Goal: Register for event/course

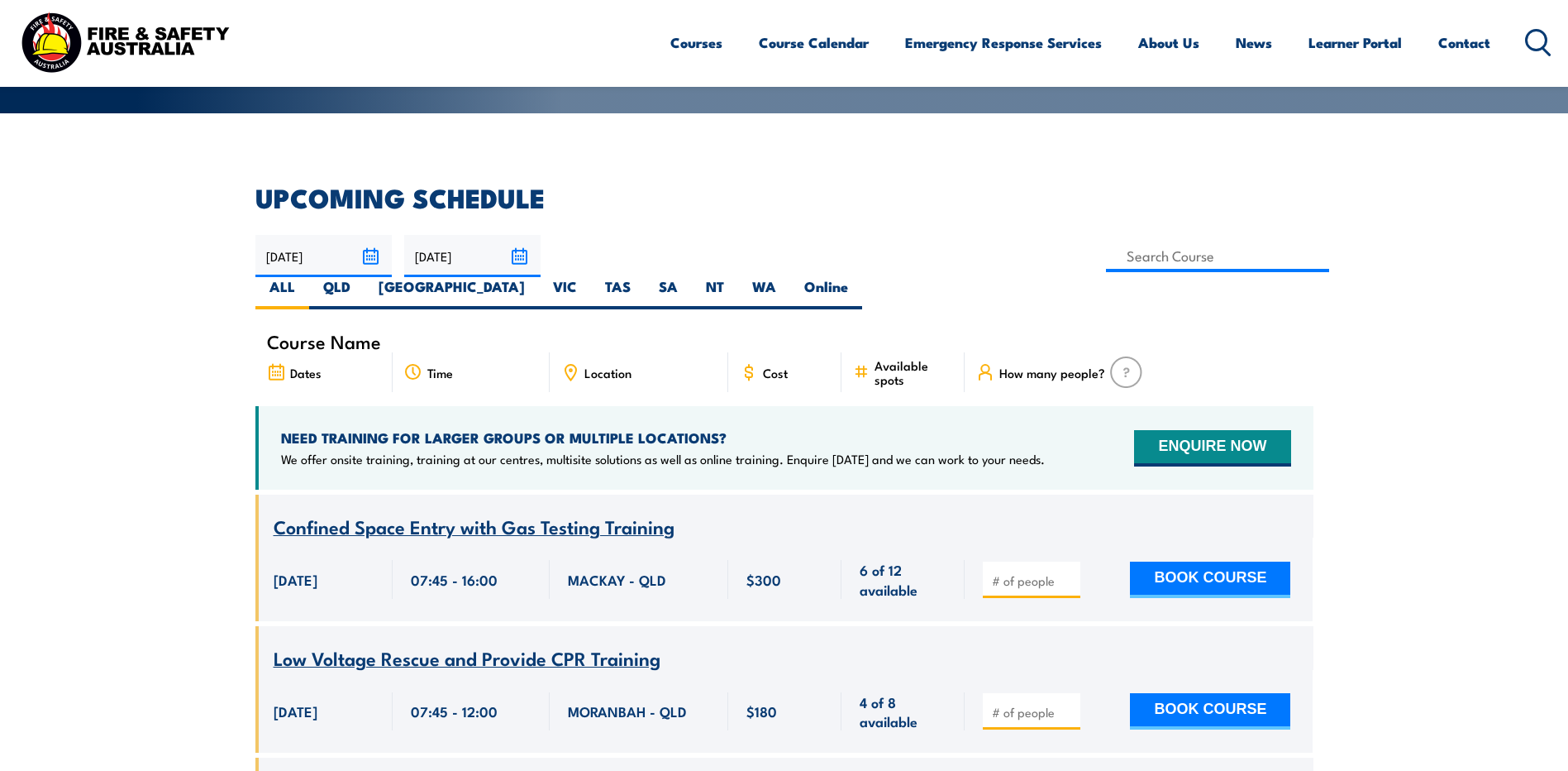
scroll to position [331, 0]
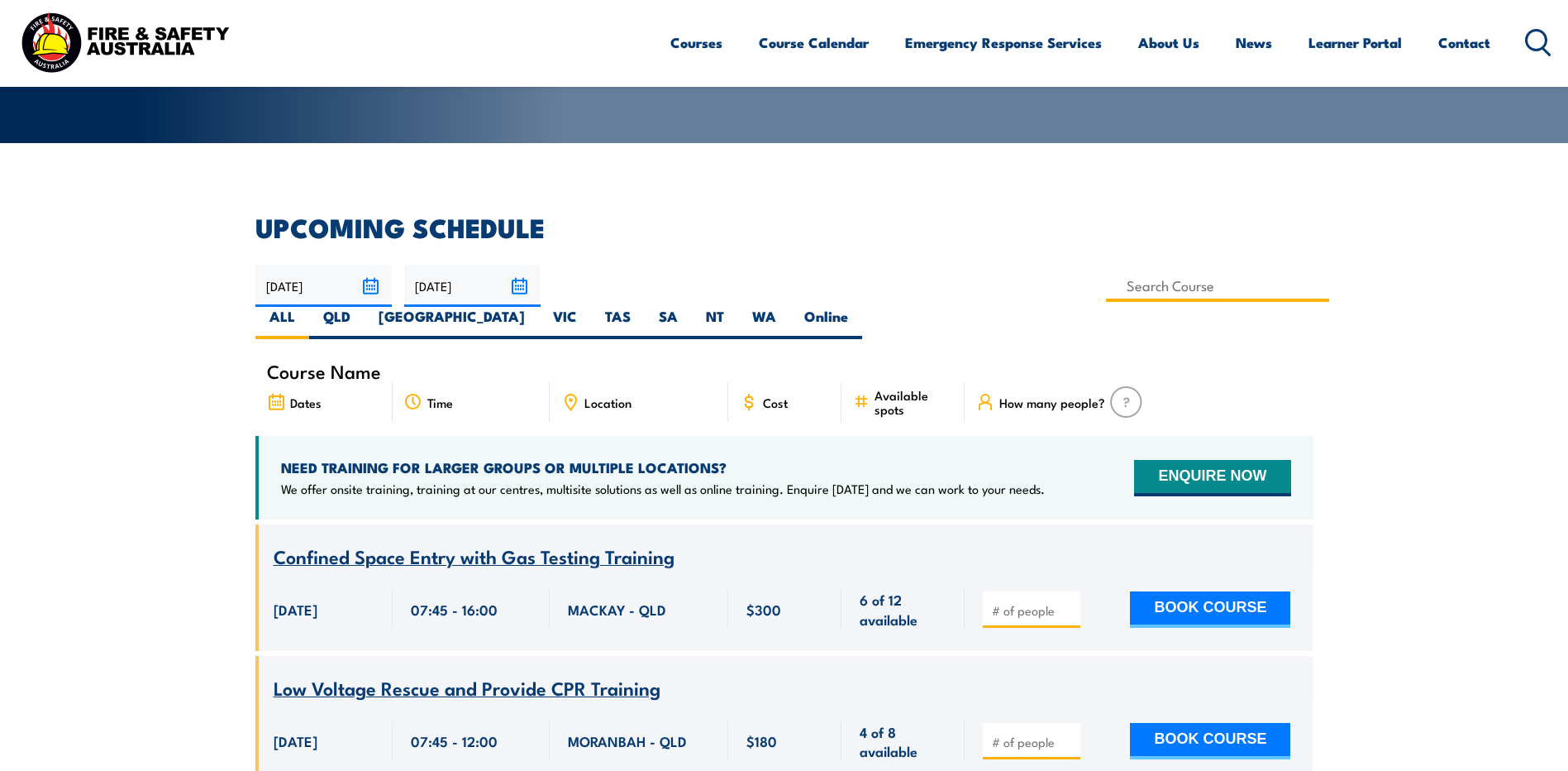
click at [1106, 285] on input at bounding box center [1217, 285] width 224 height 33
type input "Health & Safety Representatives Initial OHS Training Course (VIC)"
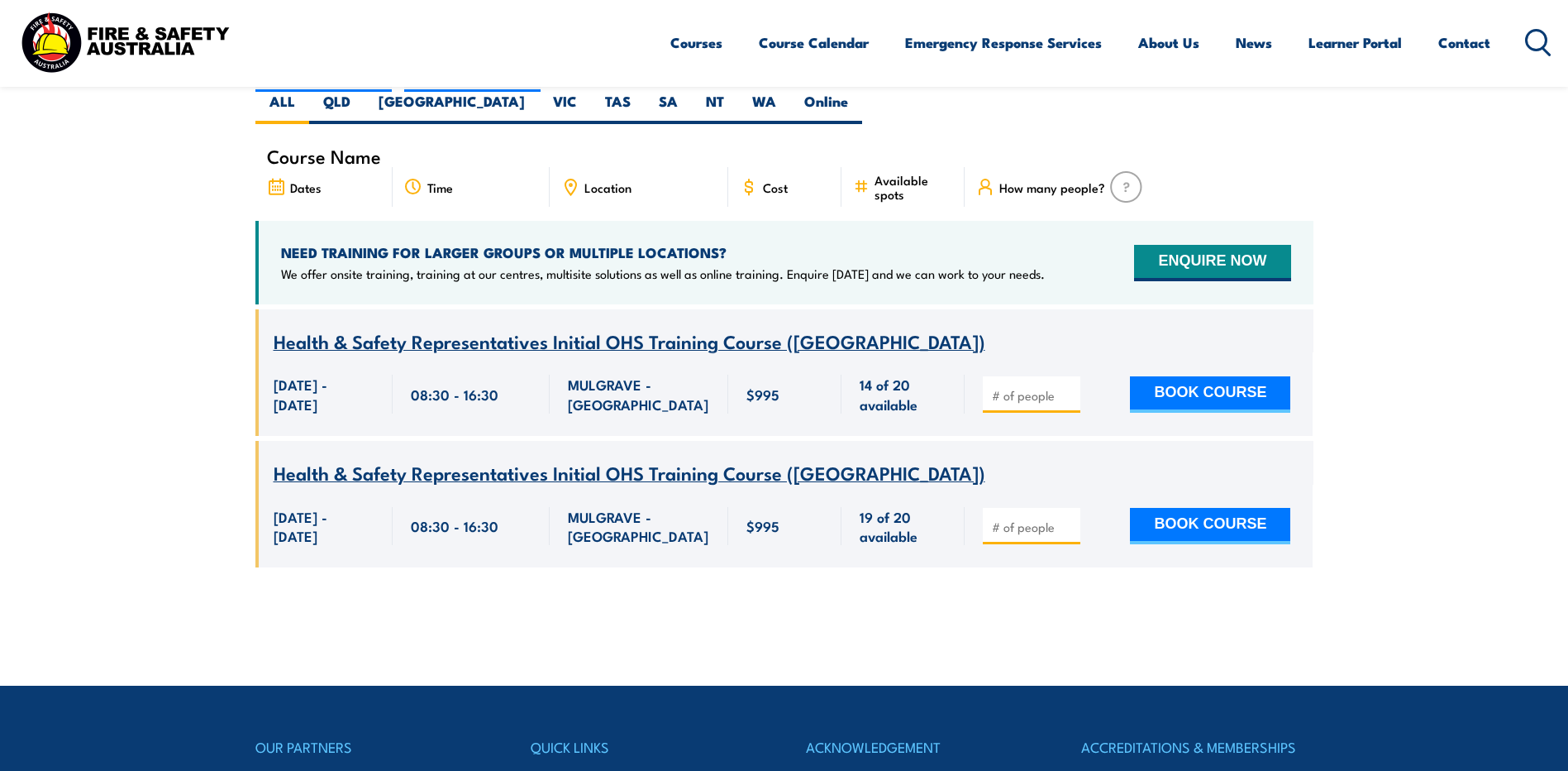
click at [631, 167] on div "Location" at bounding box center [639, 187] width 178 height 40
click at [592, 180] on span "Location" at bounding box center [608, 187] width 47 height 14
click at [678, 167] on div "Location" at bounding box center [639, 187] width 178 height 40
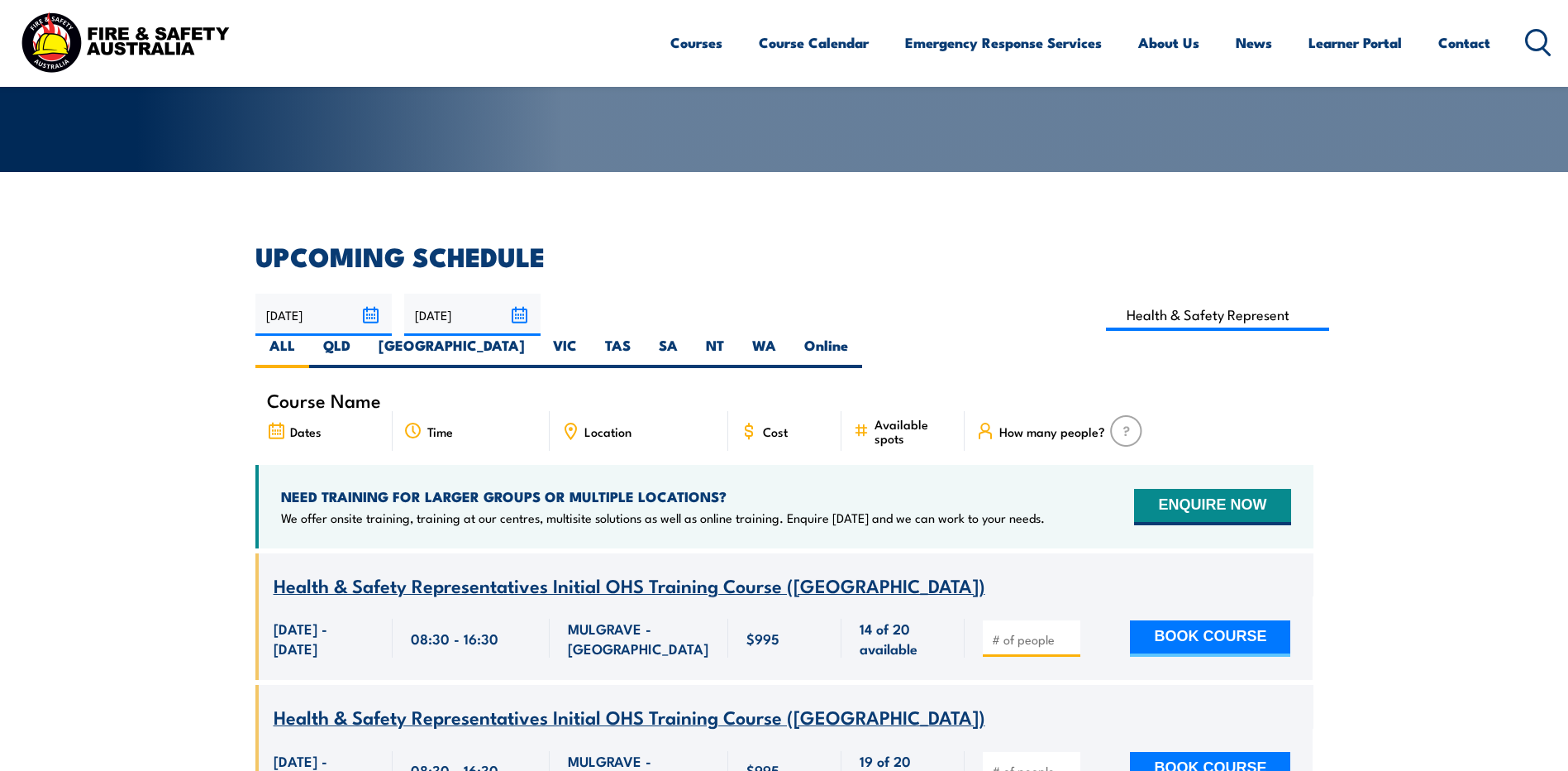
scroll to position [298, 0]
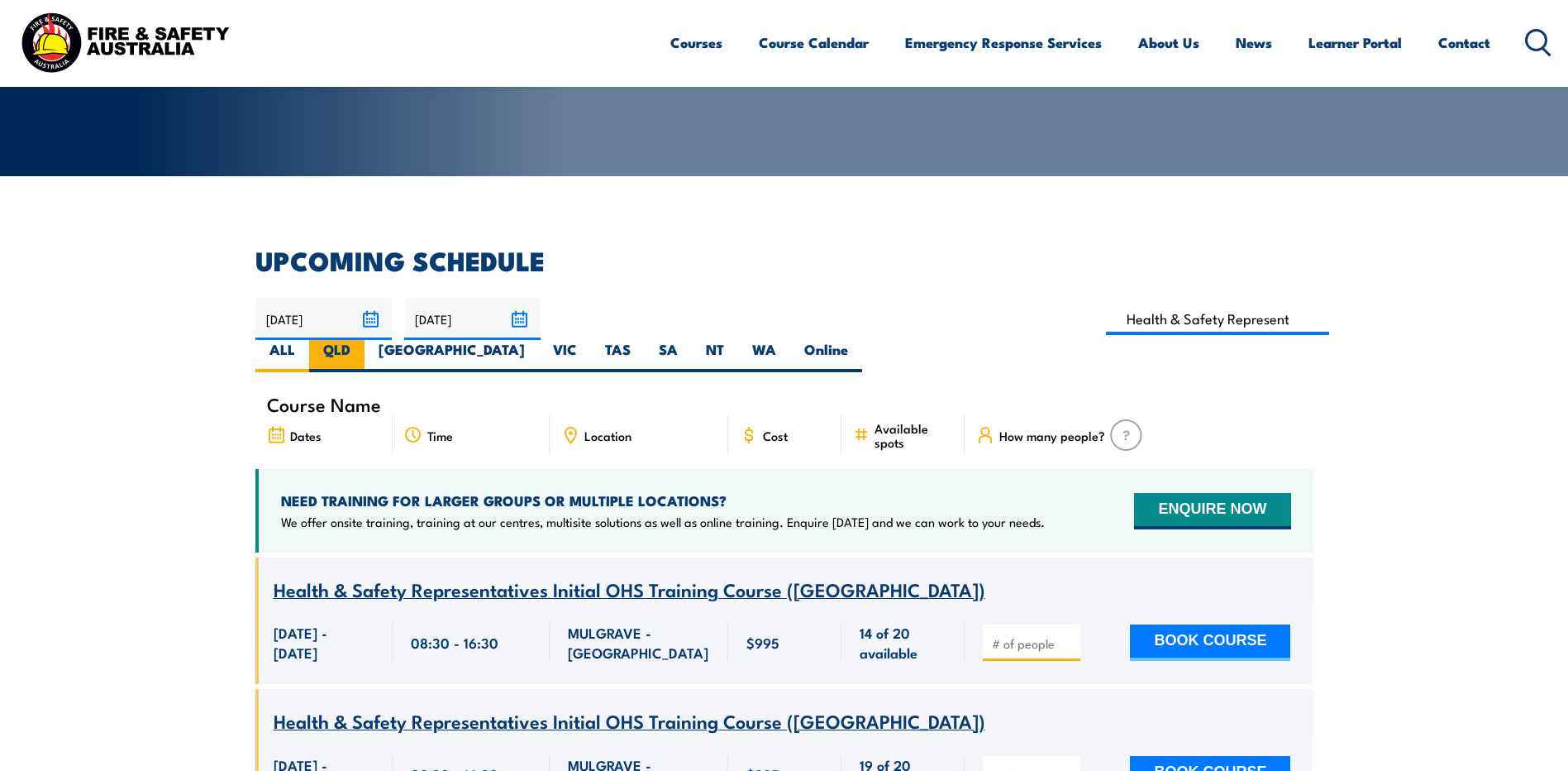
click at [365, 340] on label "QLD" at bounding box center [337, 356] width 56 height 33
click at [361, 340] on input "QLD" at bounding box center [356, 346] width 11 height 11
radio input "true"
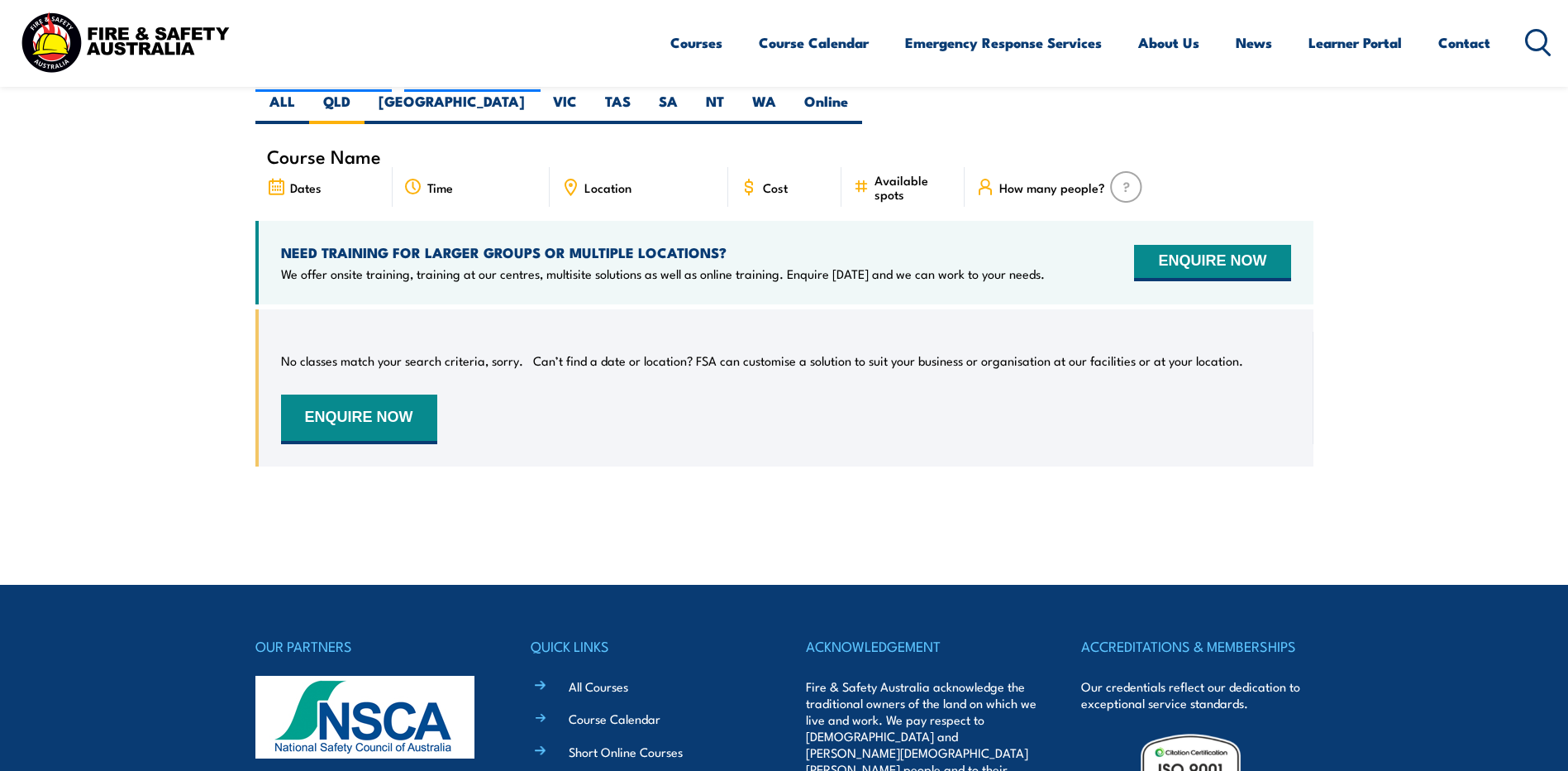
scroll to position [464, 0]
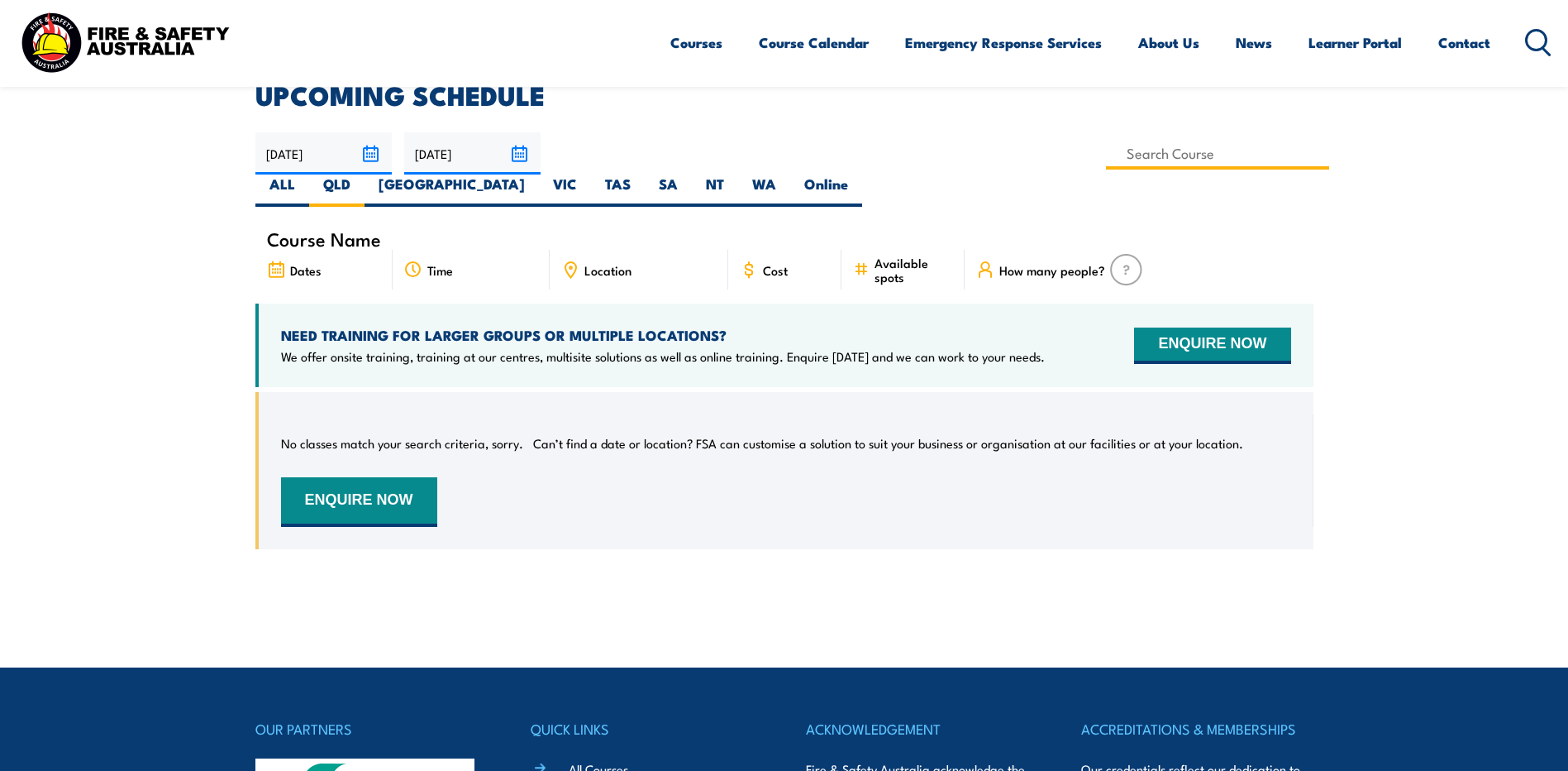
click at [1106, 155] on input at bounding box center [1217, 153] width 224 height 33
type input "ACT Health & Safety Representative Refresher Training"
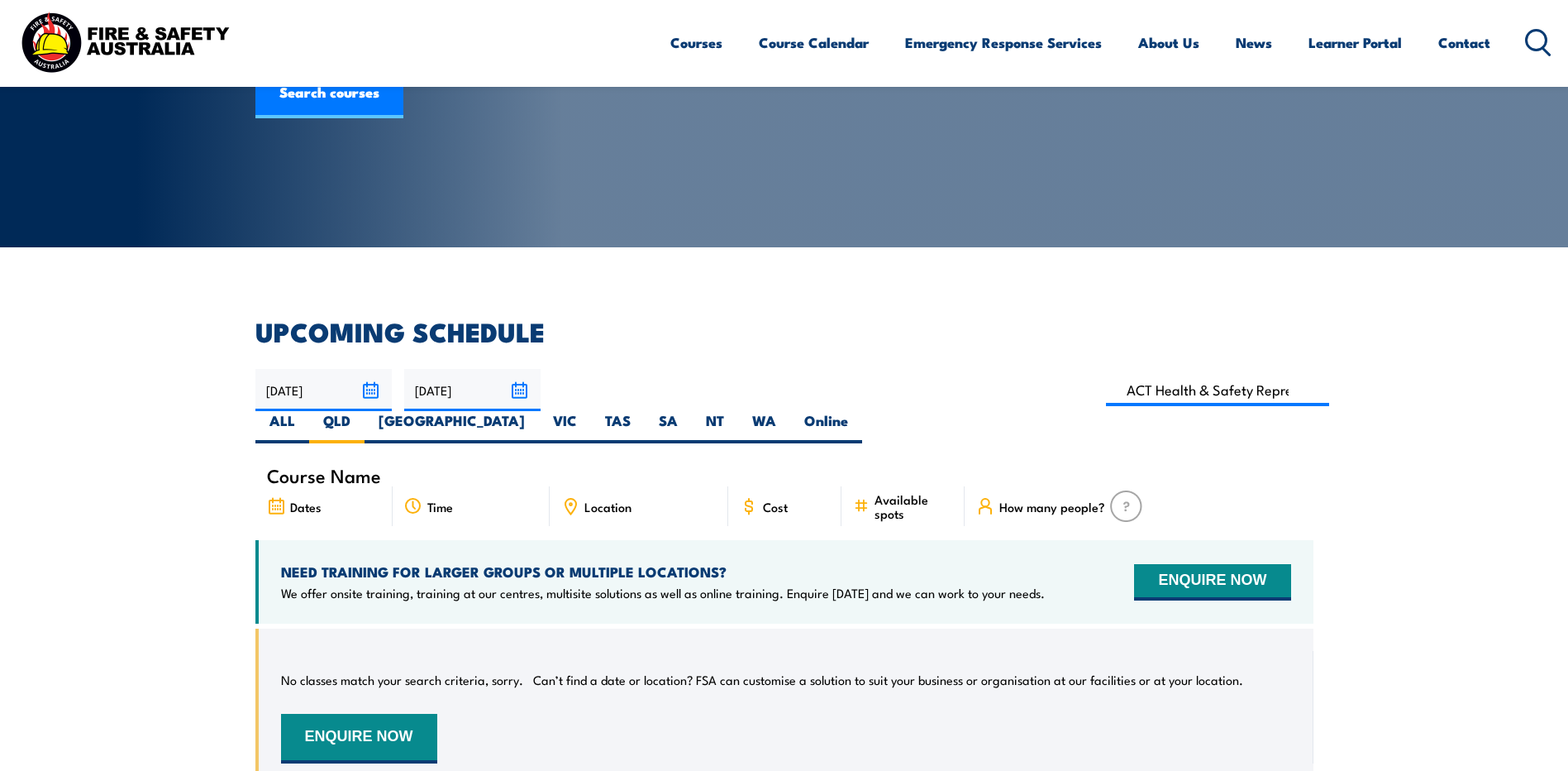
scroll to position [216, 0]
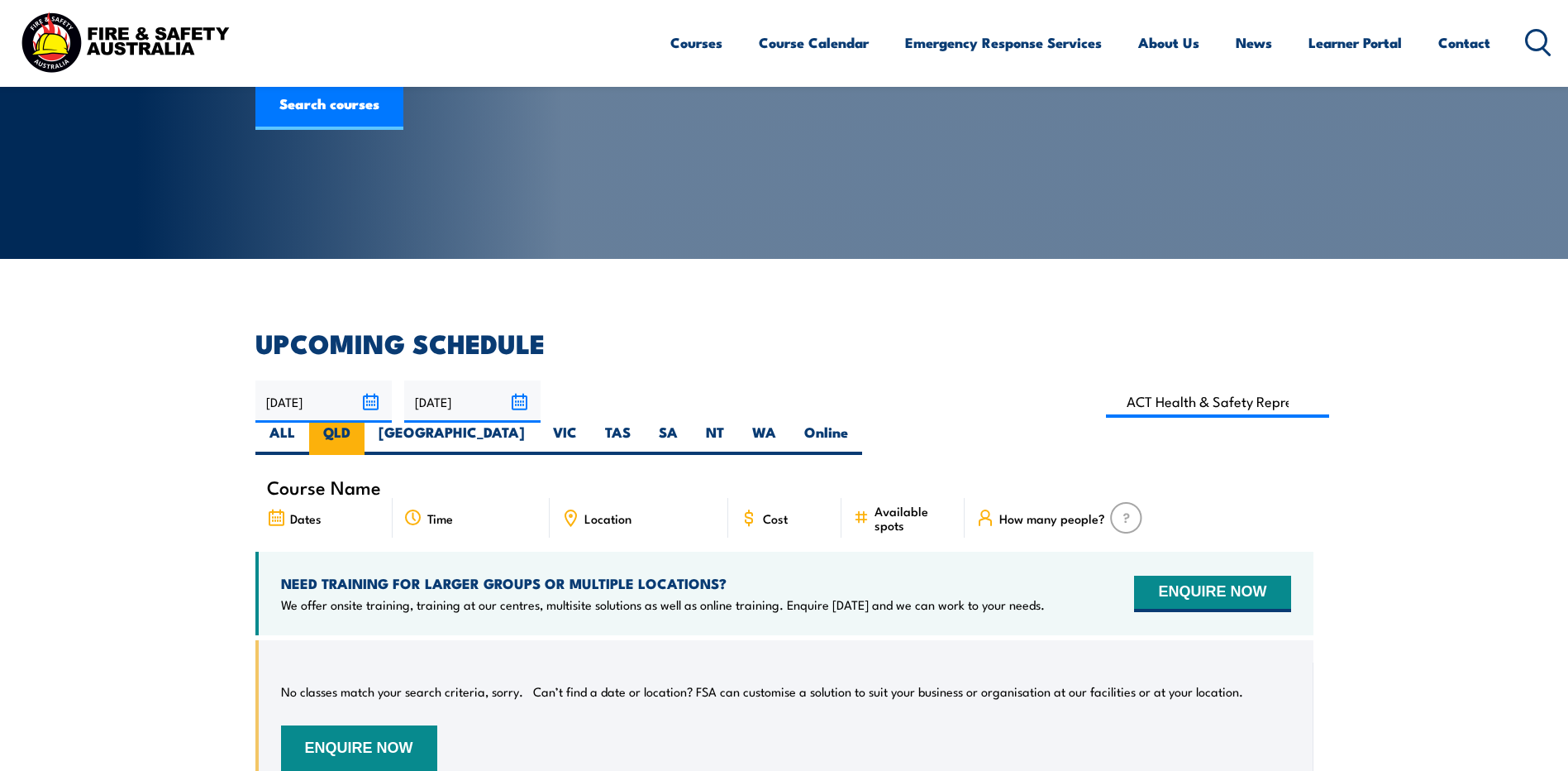
click at [365, 423] on label "QLD" at bounding box center [337, 438] width 56 height 33
click at [361, 423] on input "QLD" at bounding box center [356, 428] width 11 height 11
click at [1106, 402] on input at bounding box center [1217, 401] width 224 height 33
type input "Health & Safety Representatives Refresher OHS Training Course – [GEOGRAPHIC_DAT…"
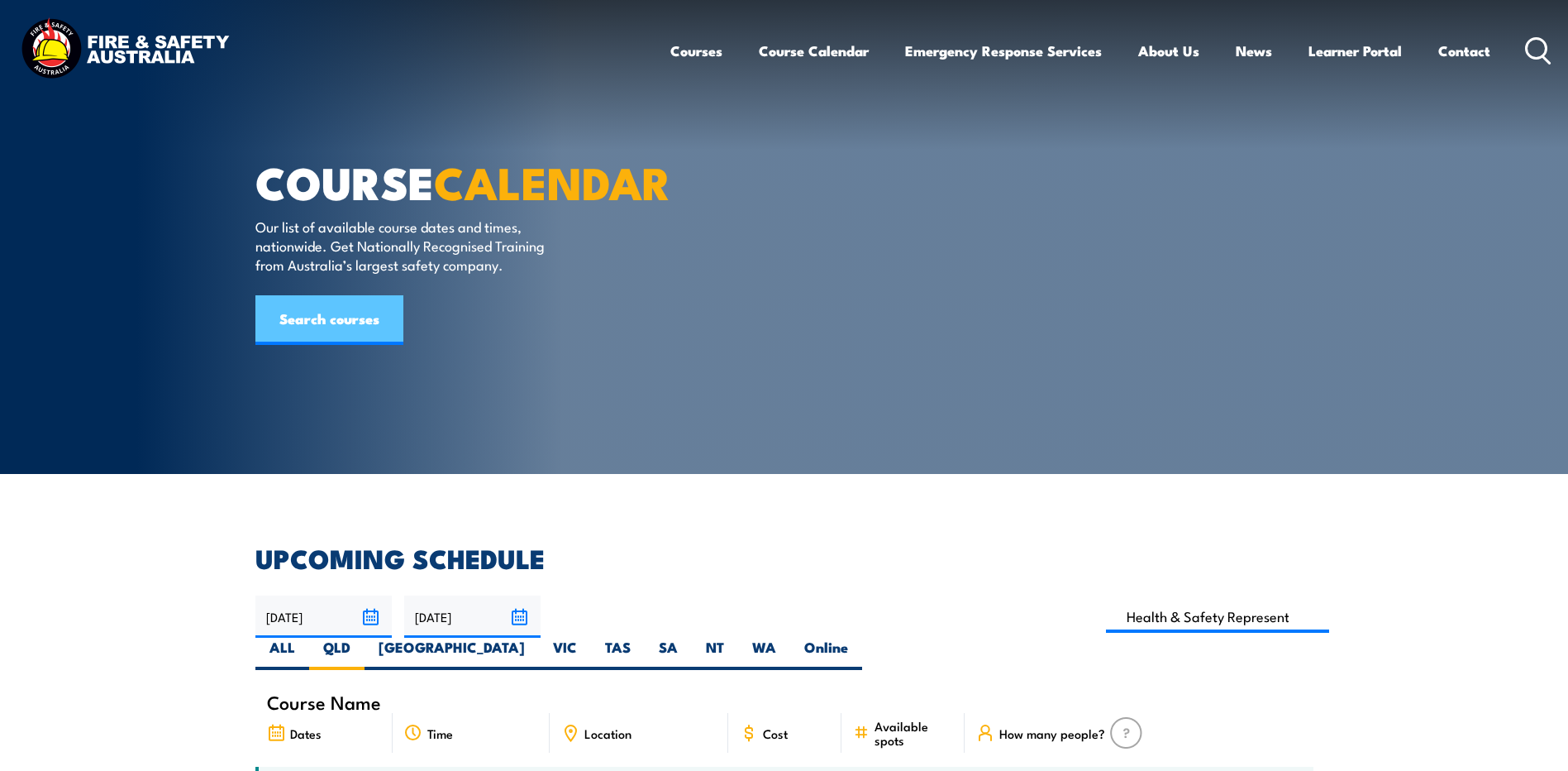
click at [336, 345] on link "Search courses" at bounding box center [329, 320] width 148 height 49
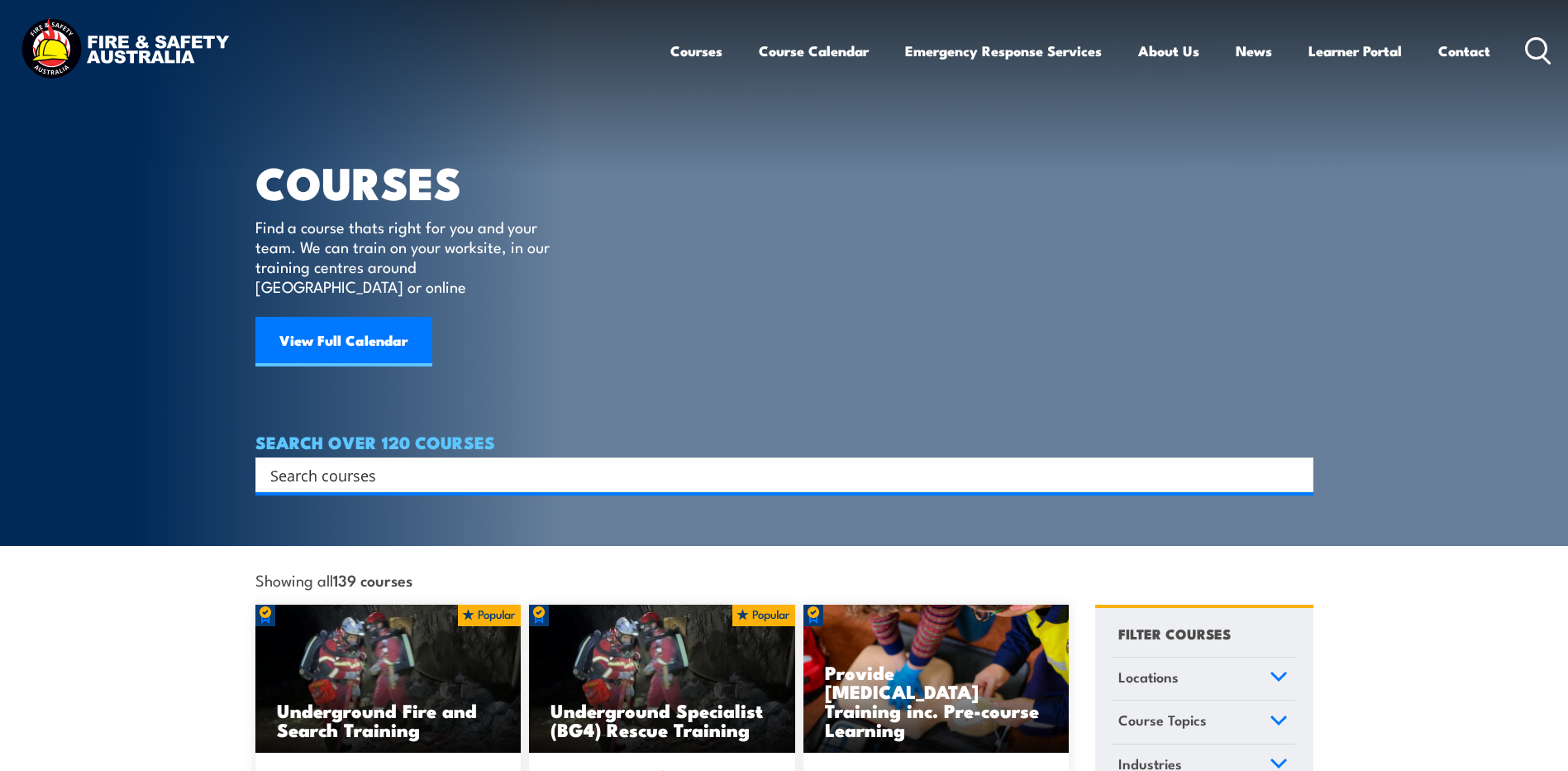
click at [419, 463] on input "Search input" at bounding box center [773, 475] width 1007 height 25
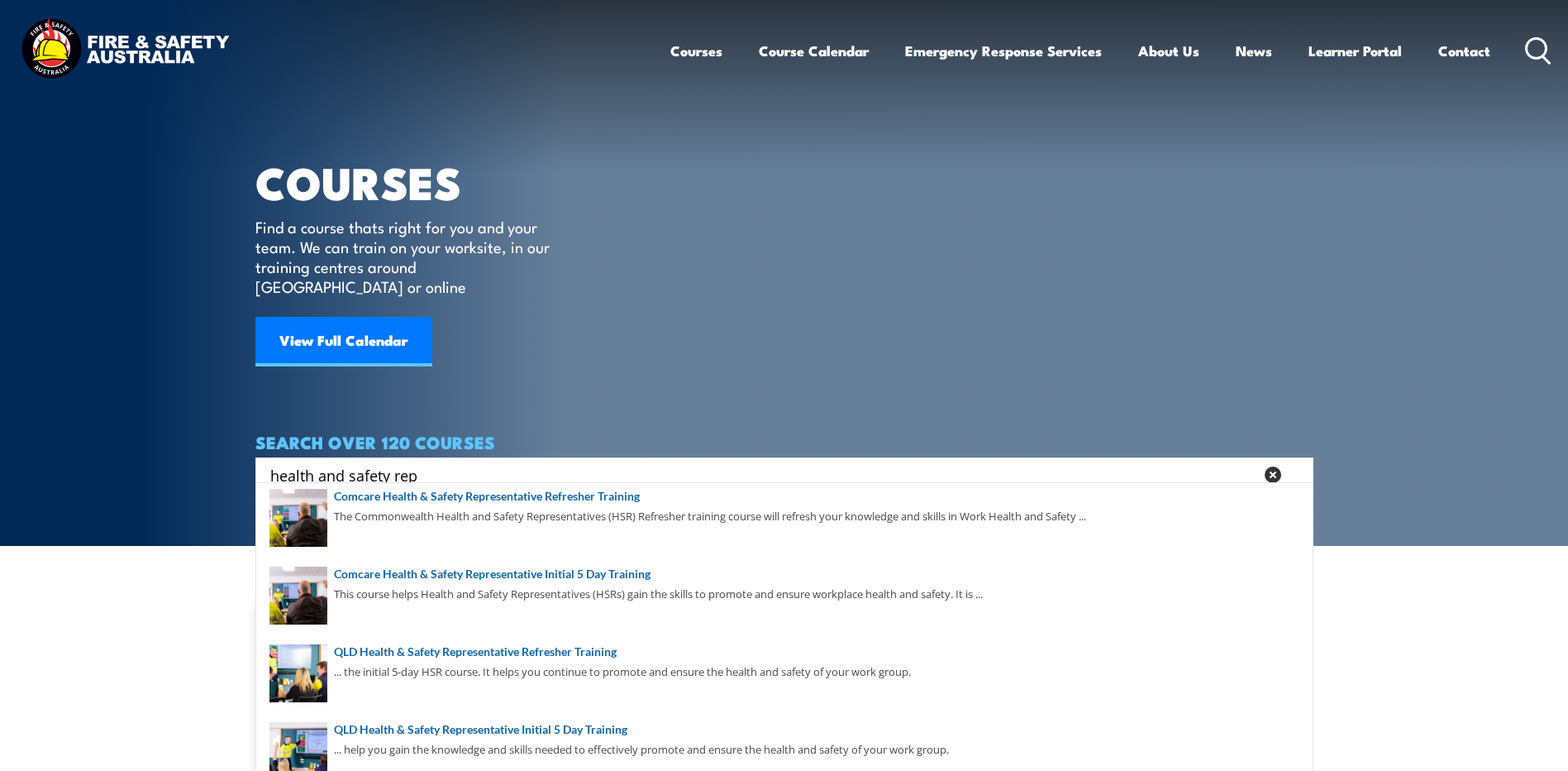
scroll to position [165, 0]
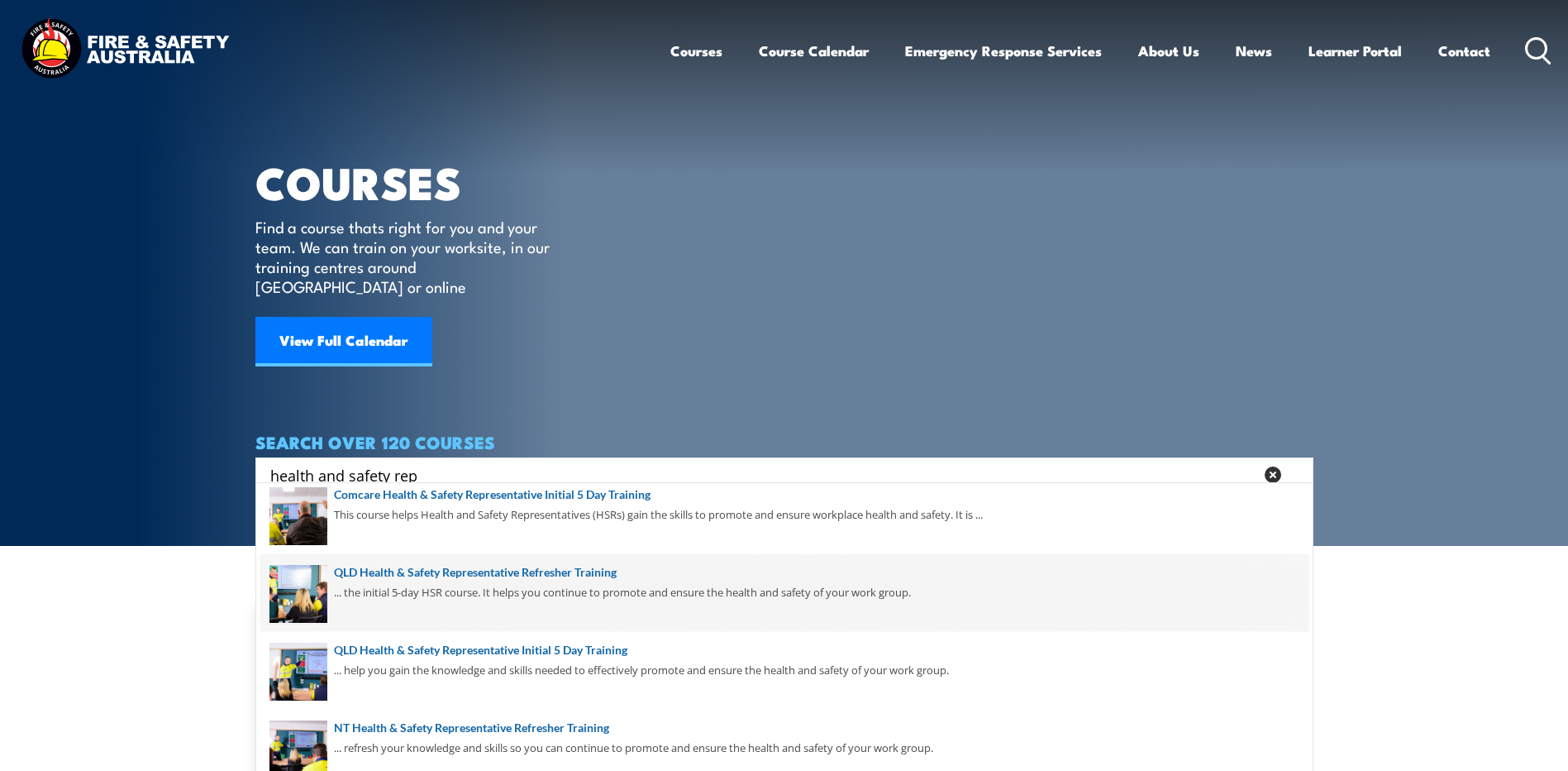
type input "health and safety rep"
click at [493, 571] on span at bounding box center [784, 594] width 1048 height 78
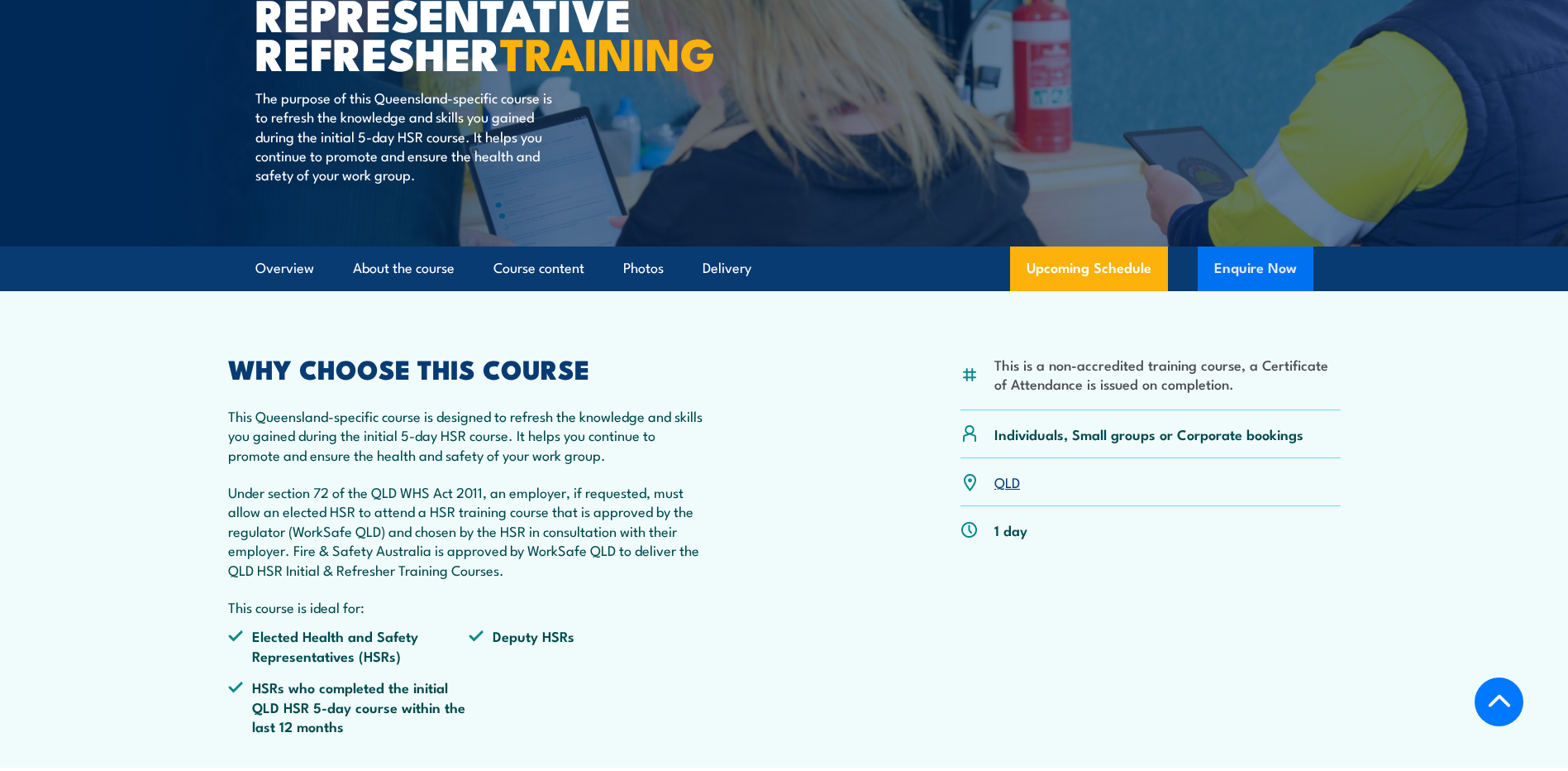
scroll to position [331, 0]
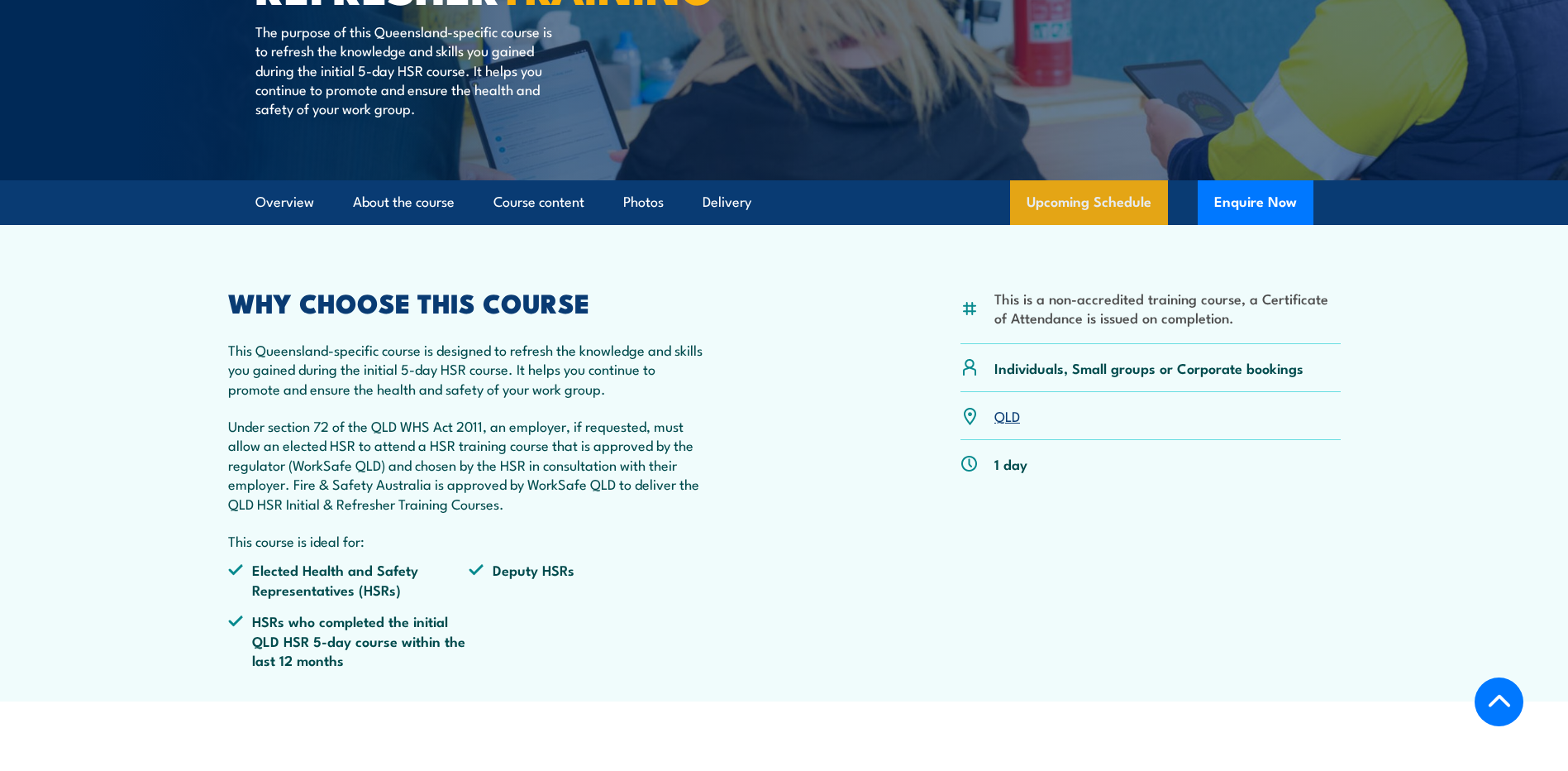
click at [1106, 225] on link "Upcoming Schedule" at bounding box center [1089, 203] width 158 height 45
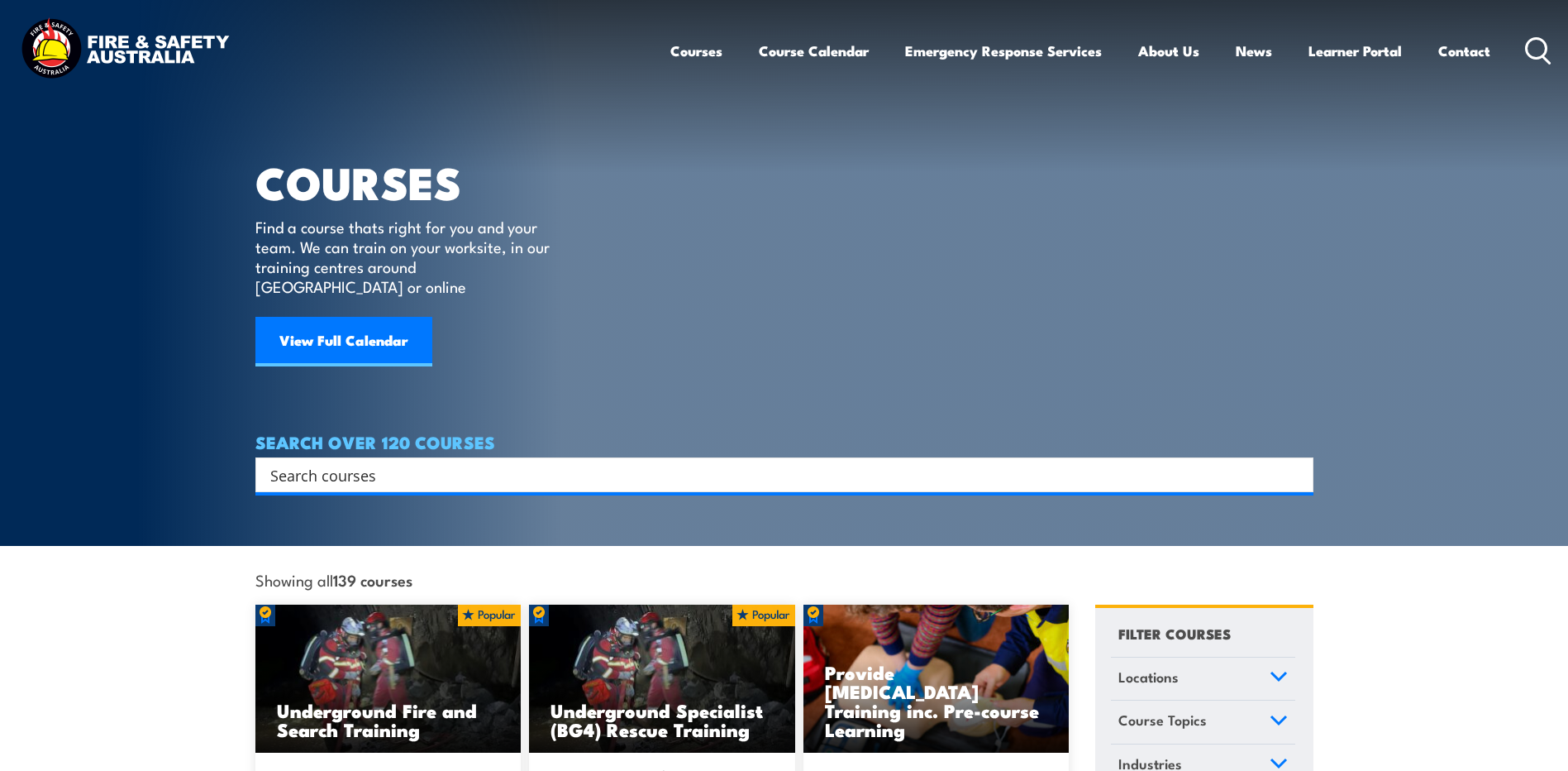
click at [455, 466] on div "Search" at bounding box center [784, 474] width 1058 height 34
click at [404, 465] on input "Search input" at bounding box center [773, 475] width 1007 height 25
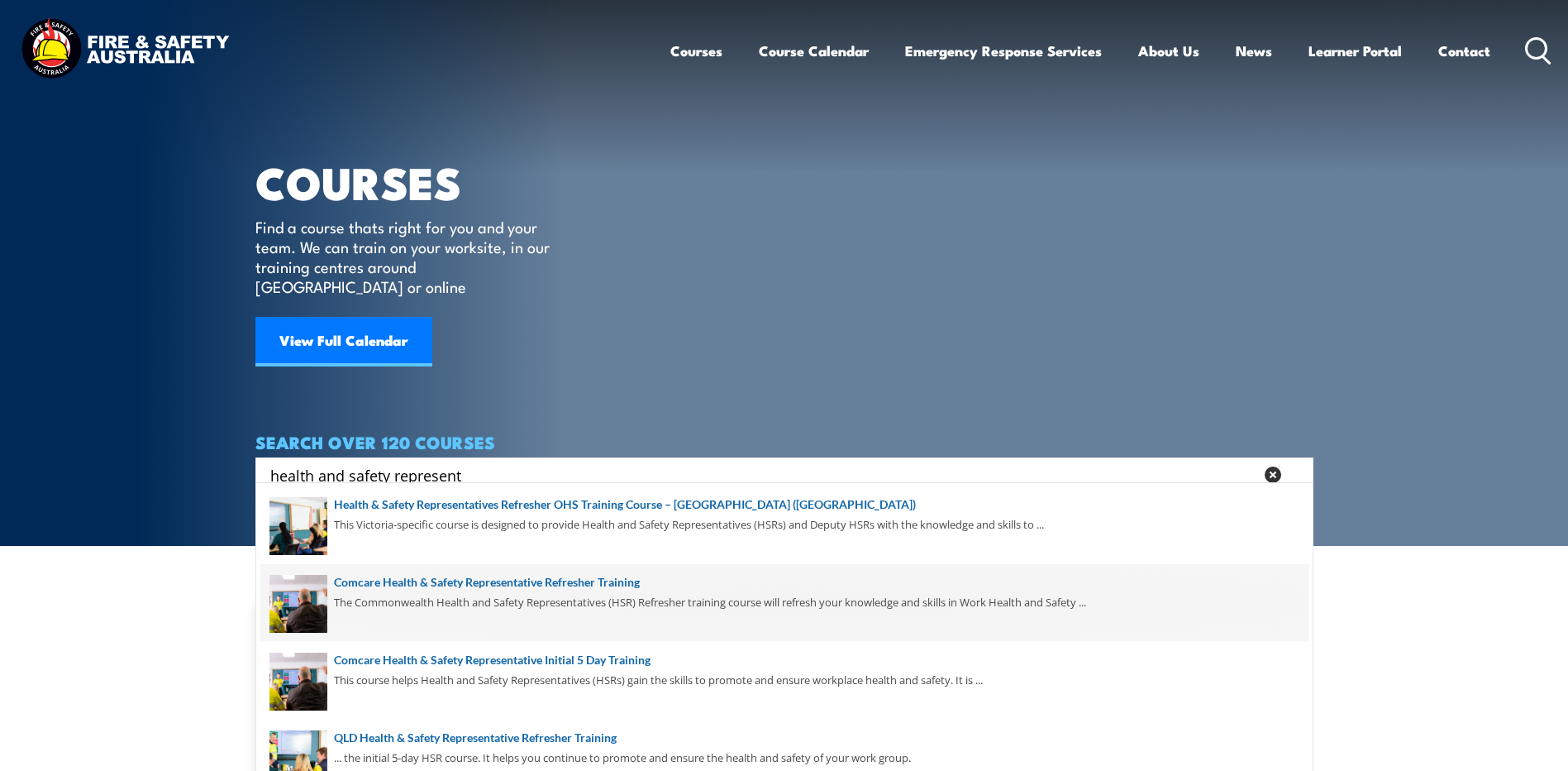
scroll to position [165, 0]
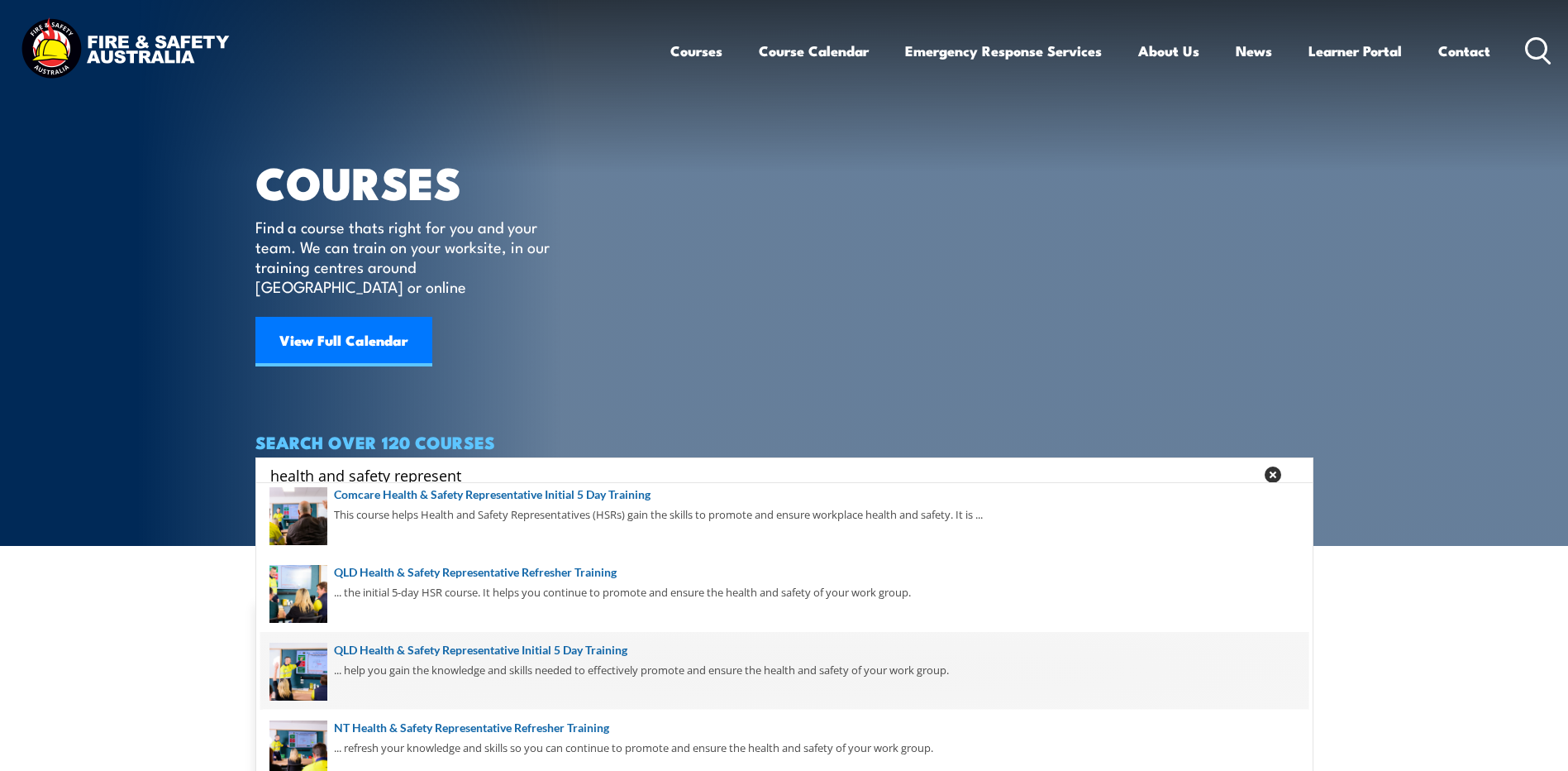
type input "health and safety represent"
click at [510, 658] on span at bounding box center [784, 671] width 1048 height 78
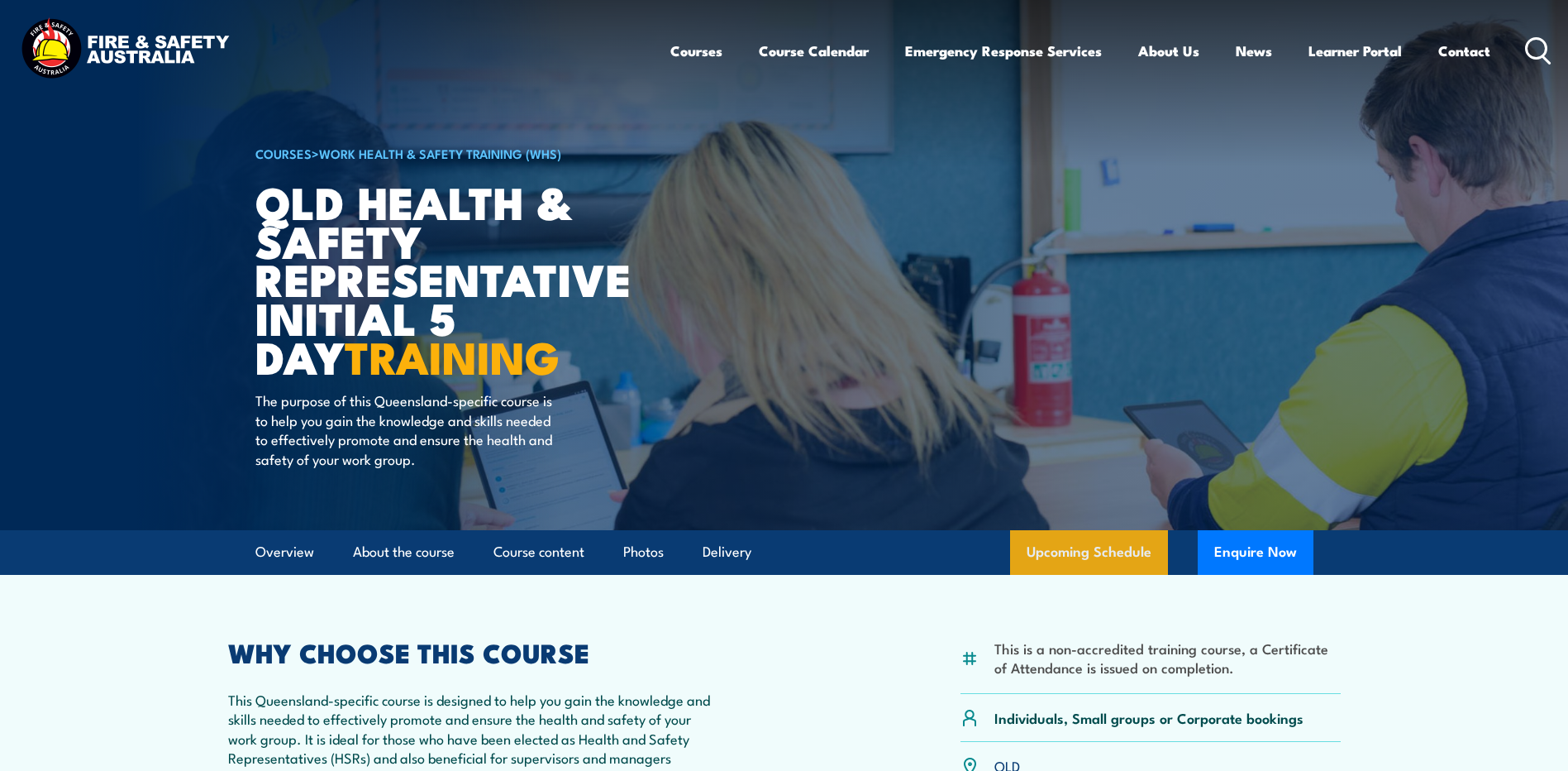
click at [1132, 554] on link "Upcoming Schedule" at bounding box center [1089, 553] width 158 height 45
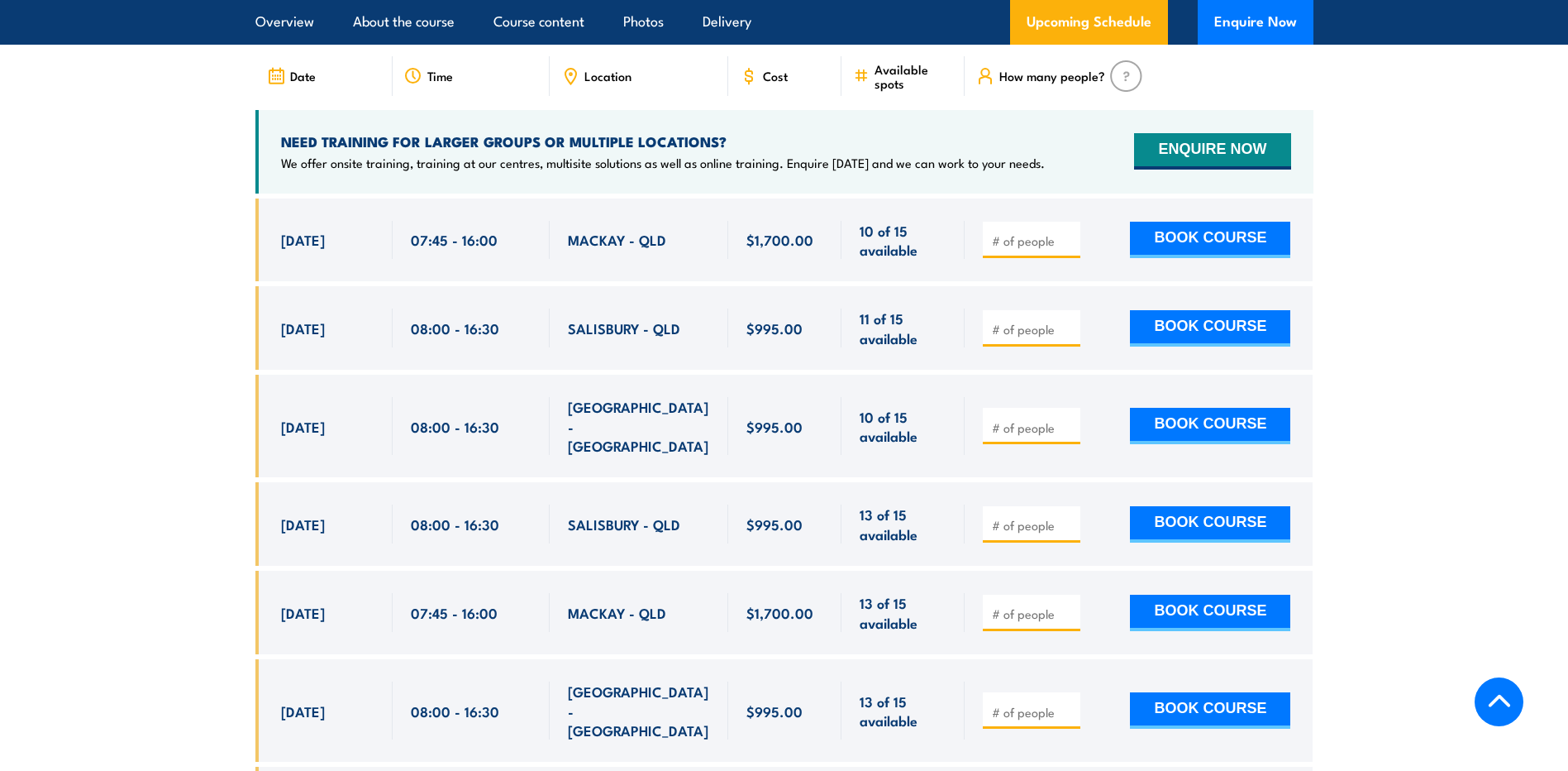
scroll to position [3029, 0]
